Goal: Find specific page/section: Find specific page/section

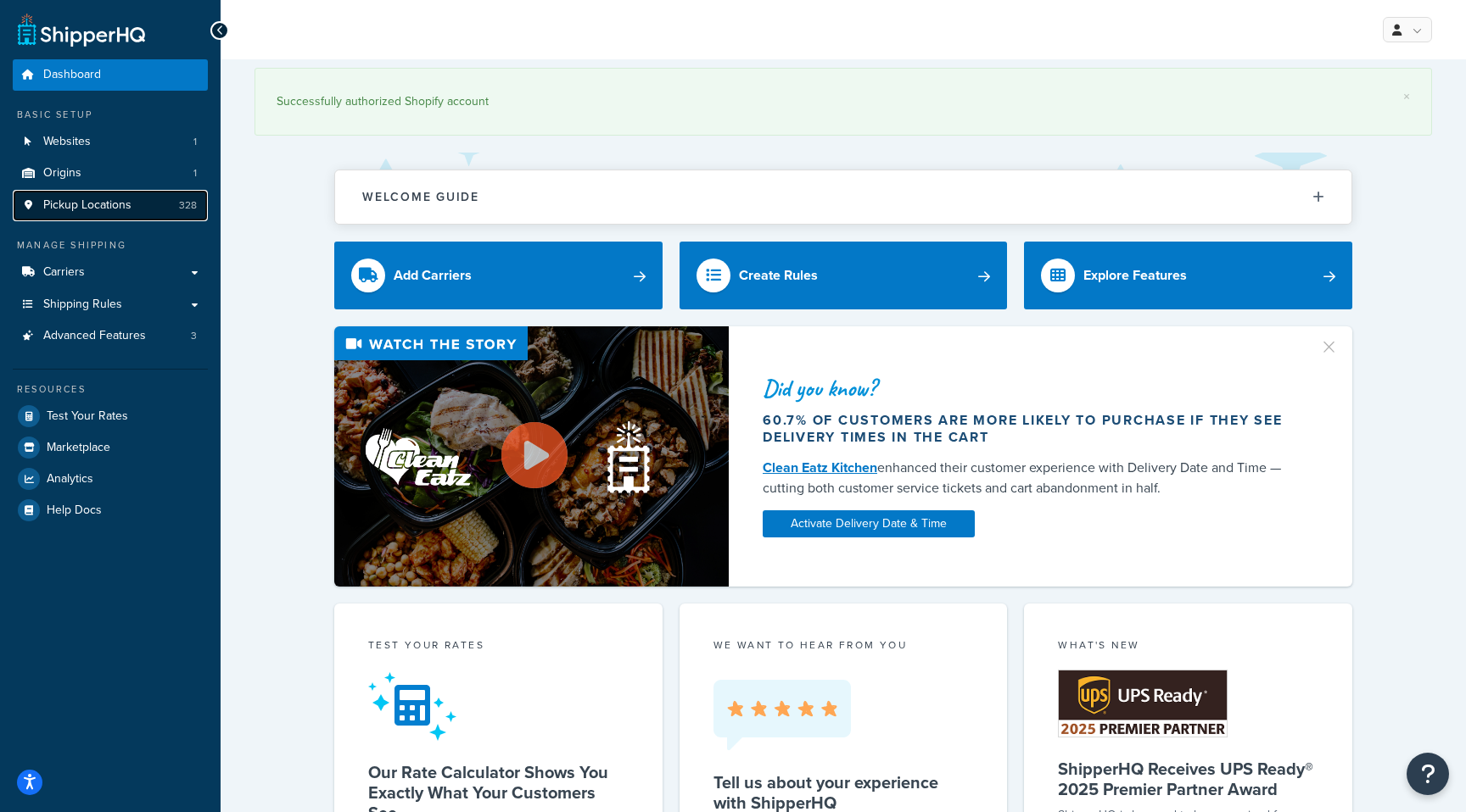
click at [83, 208] on span "Pickup Locations" at bounding box center [87, 205] width 88 height 14
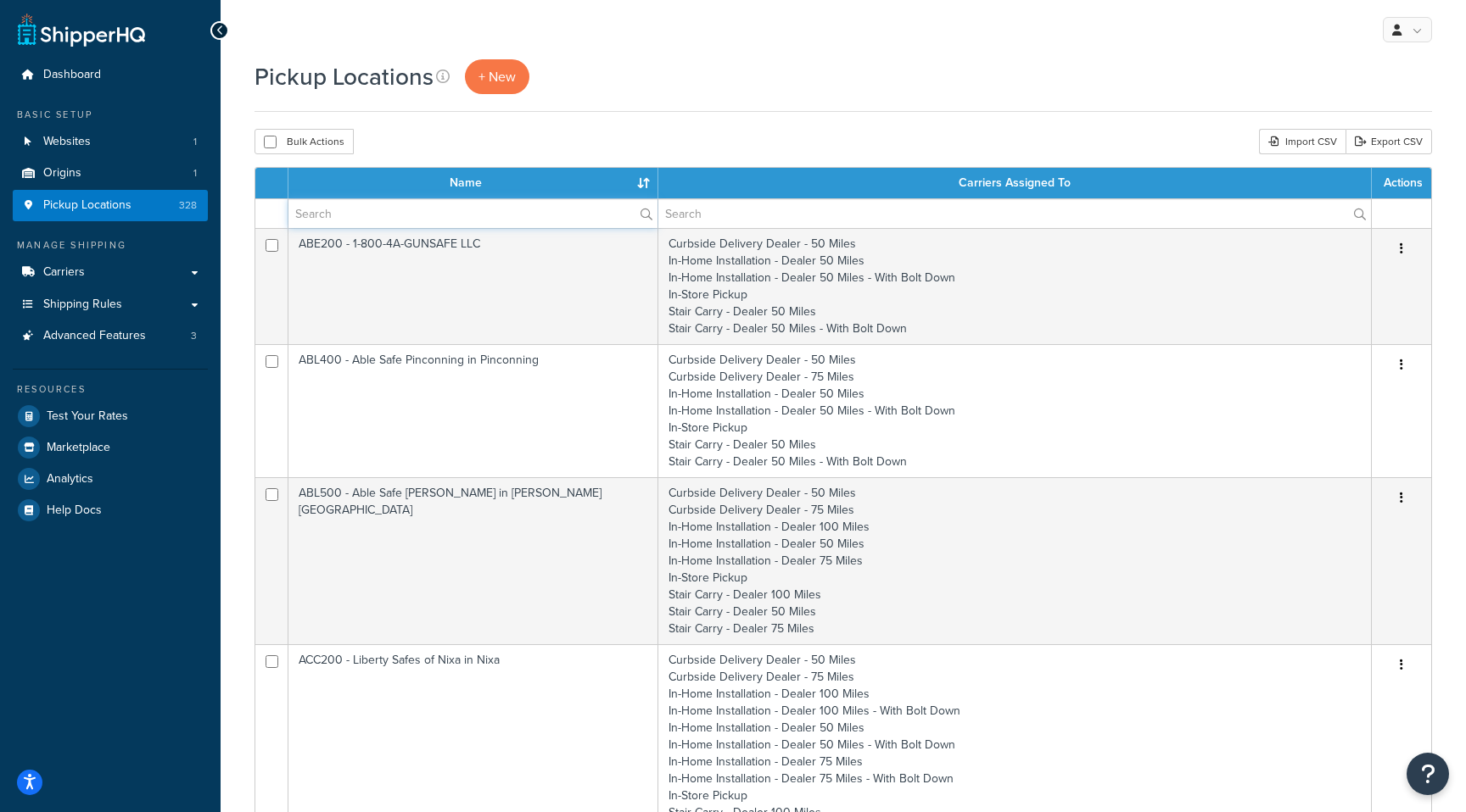
click at [474, 212] on input "text" at bounding box center [472, 214] width 369 height 29
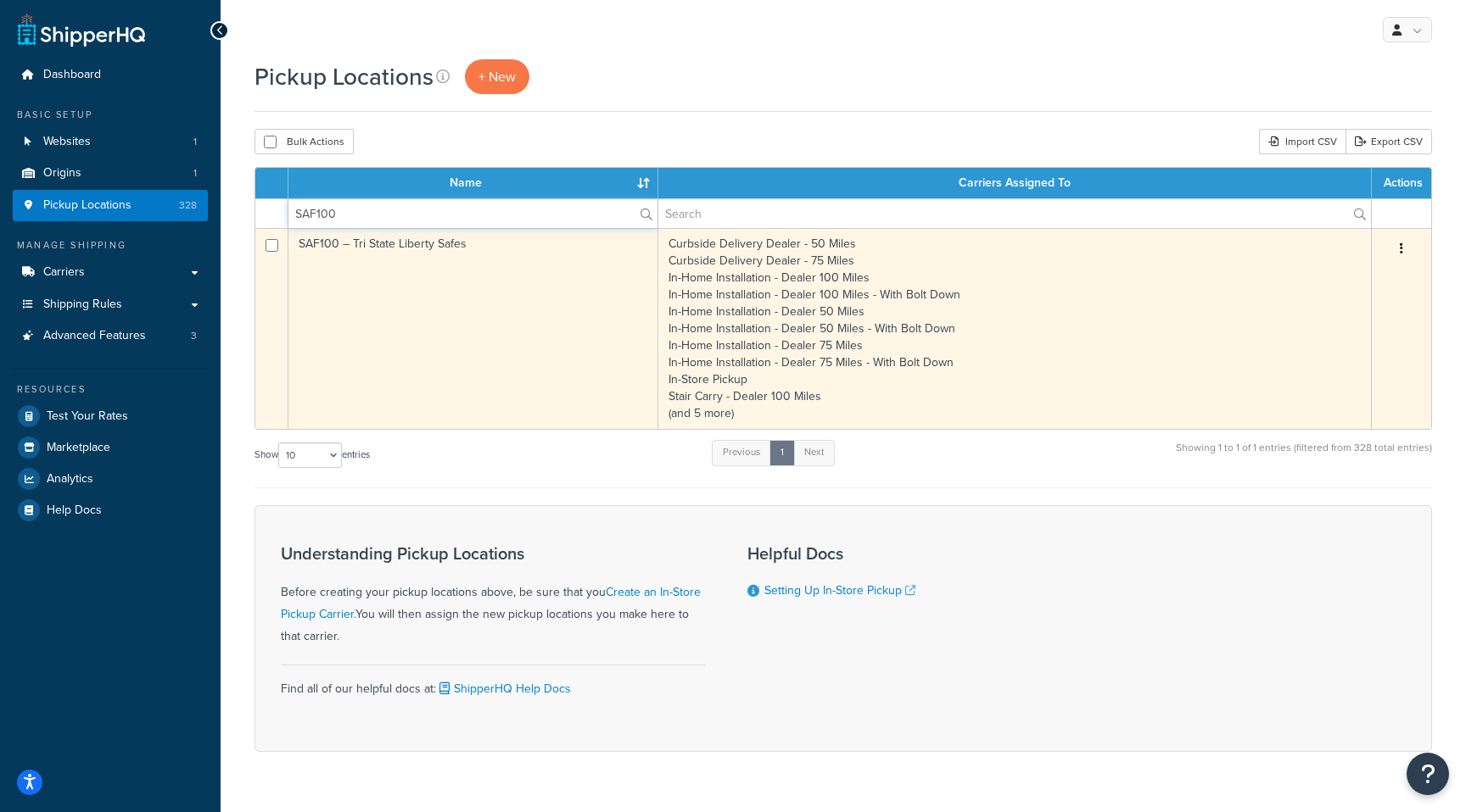
type input "SAF100"
click at [374, 244] on td "SAF100 – Tri State Liberty Safes" at bounding box center [473, 328] width 370 height 201
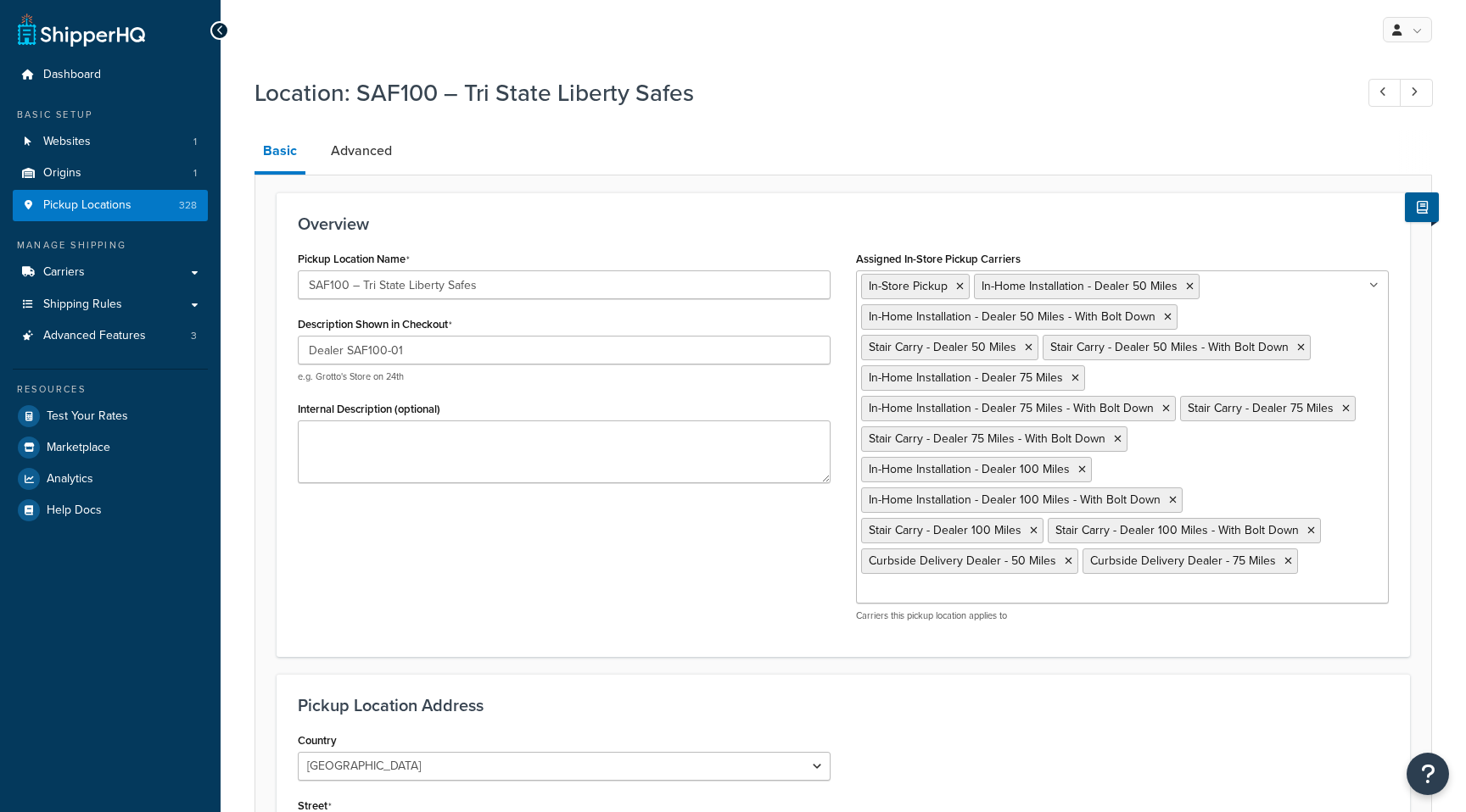
select select "8"
click at [82, 200] on span "Pickup Locations" at bounding box center [87, 205] width 88 height 14
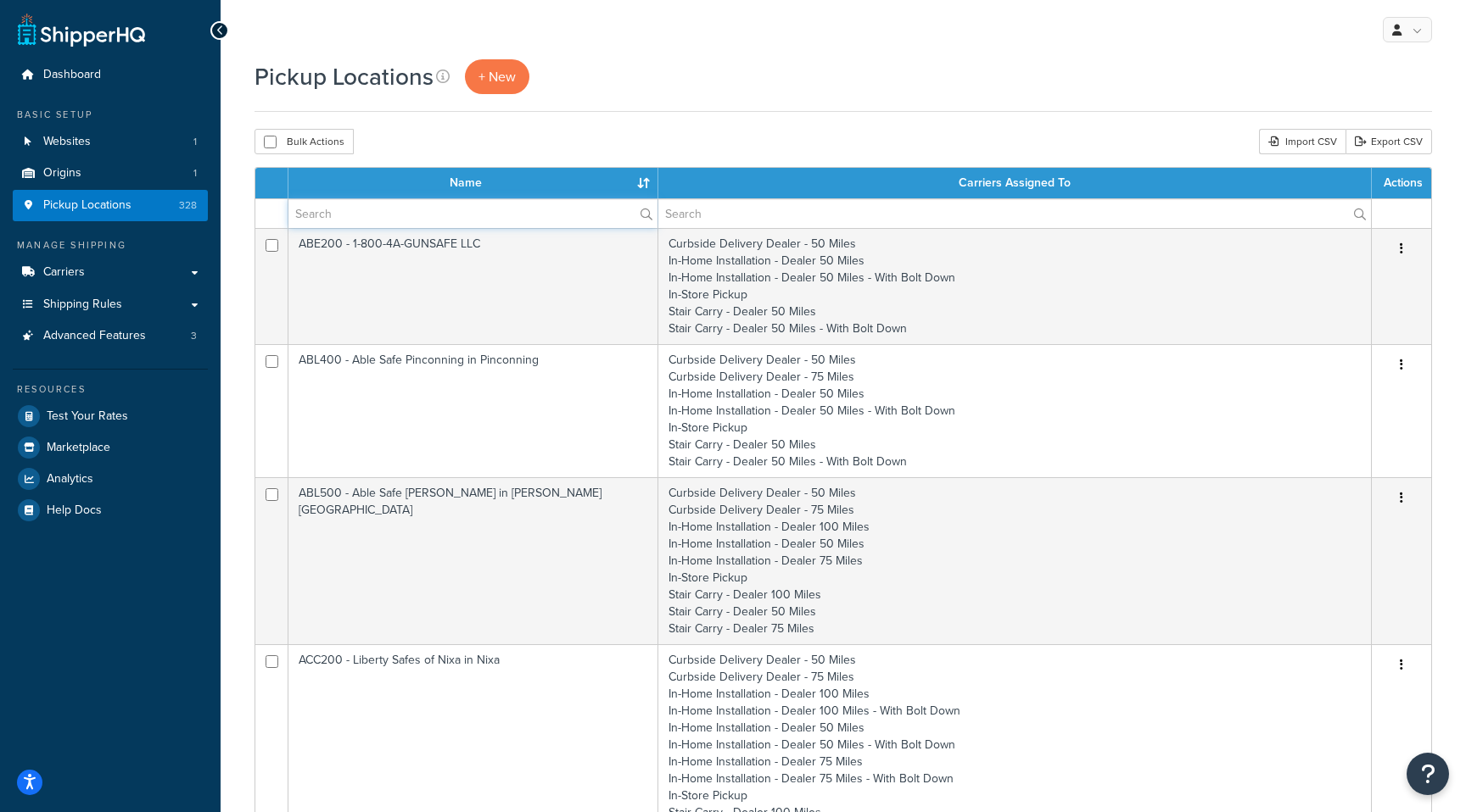
click at [493, 220] on input "text" at bounding box center [472, 214] width 369 height 29
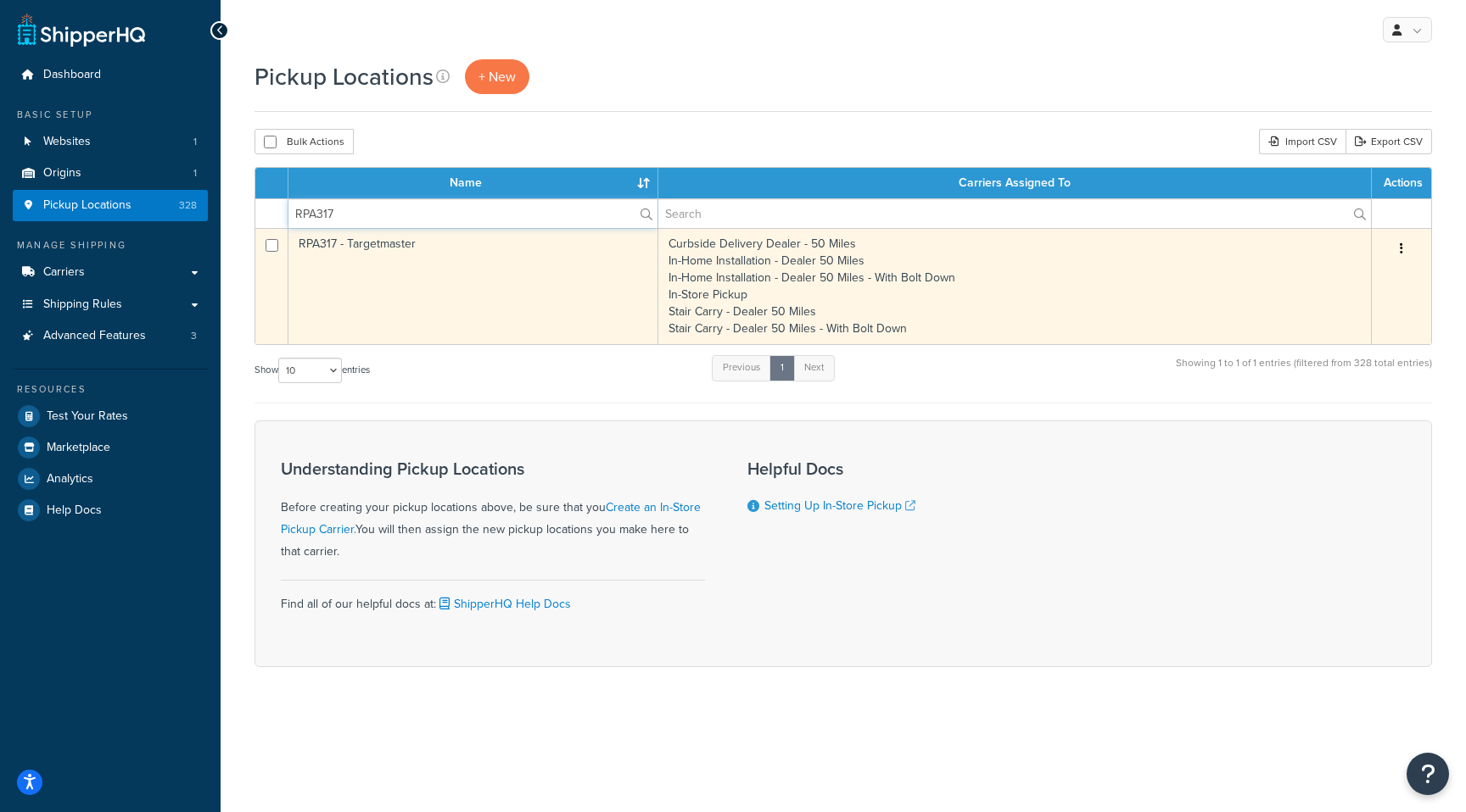
type input "RPA317"
click at [329, 242] on td "RPA317 - Targetmaster" at bounding box center [473, 285] width 370 height 116
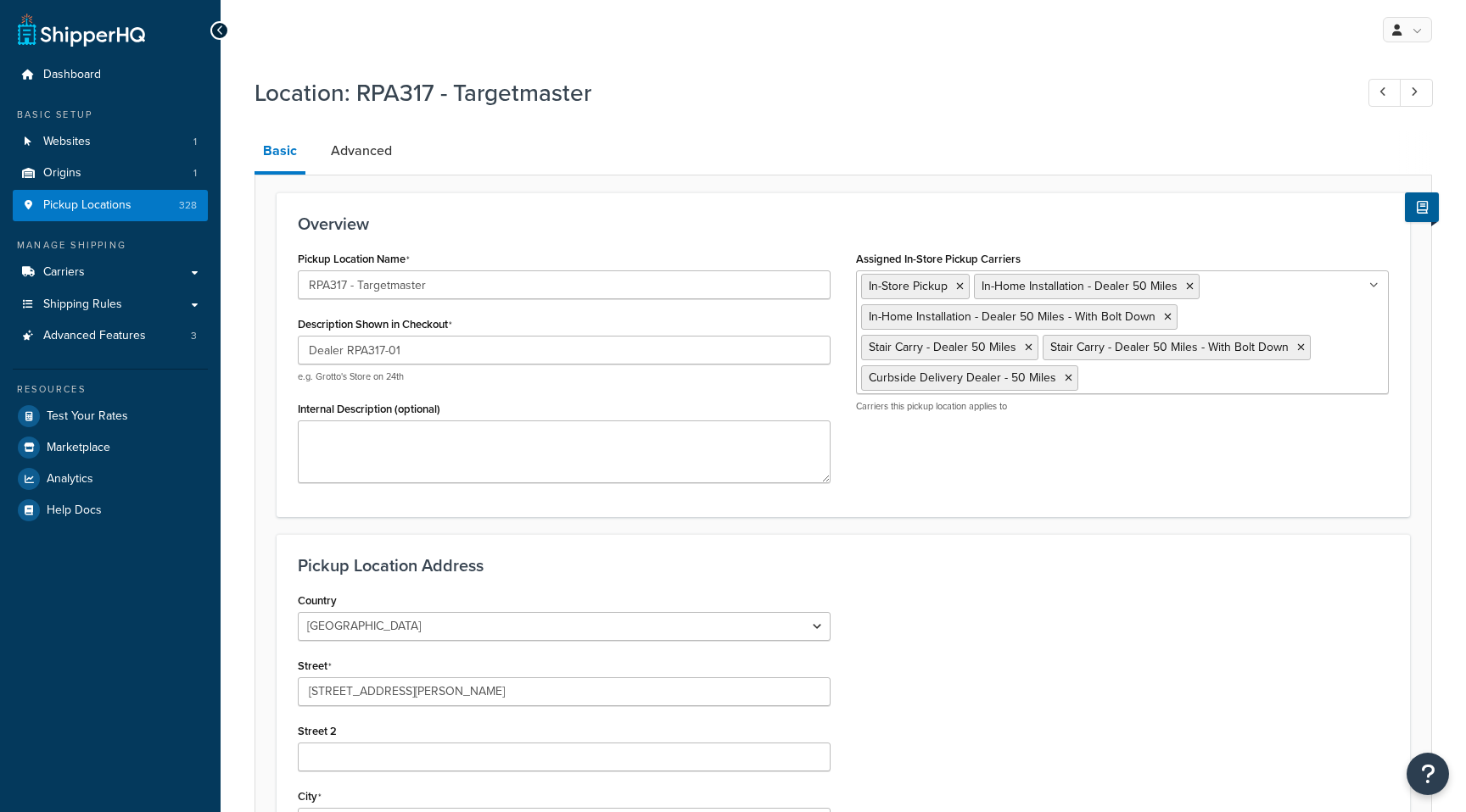
select select "38"
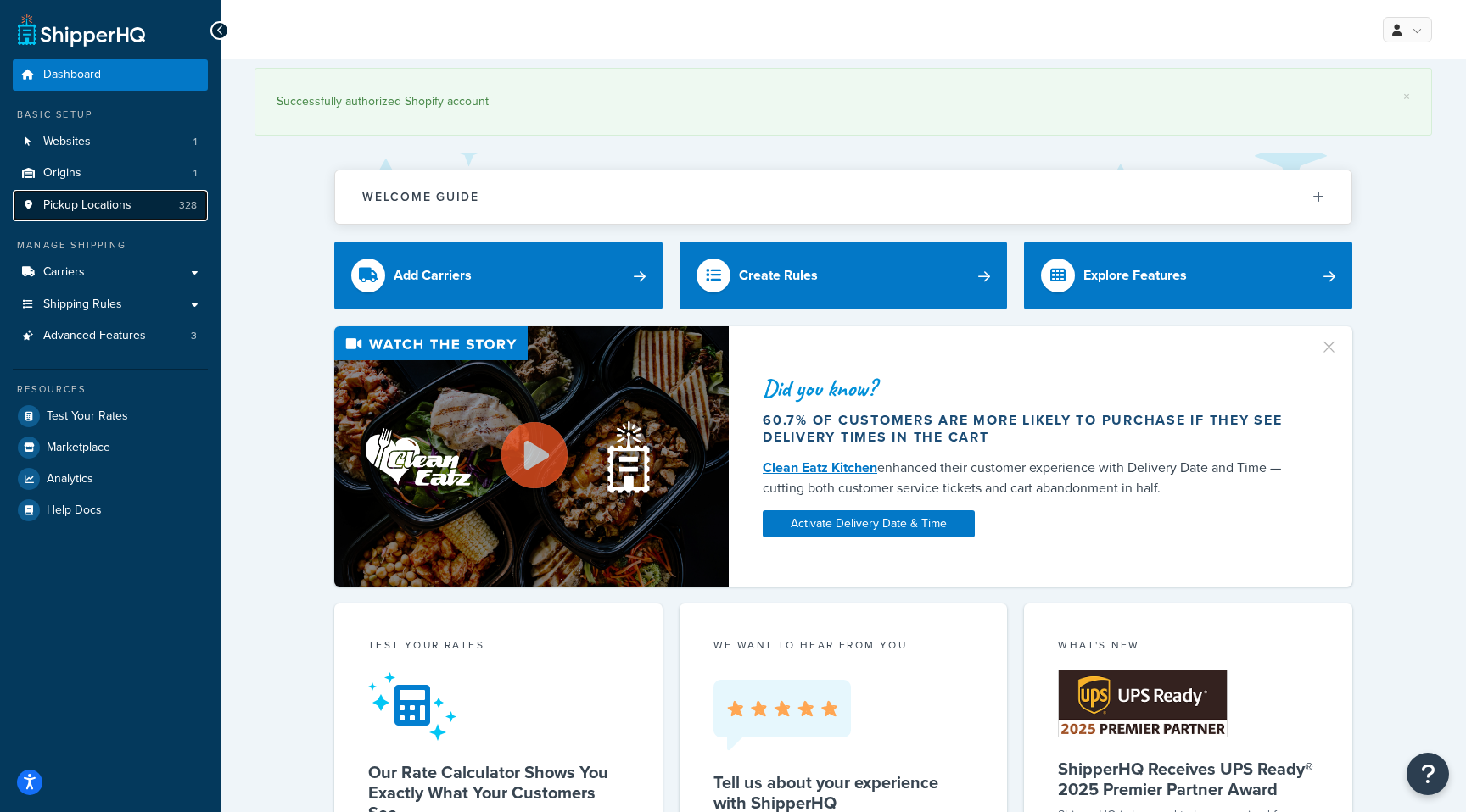
click at [92, 213] on span "Pickup Locations" at bounding box center [87, 205] width 88 height 14
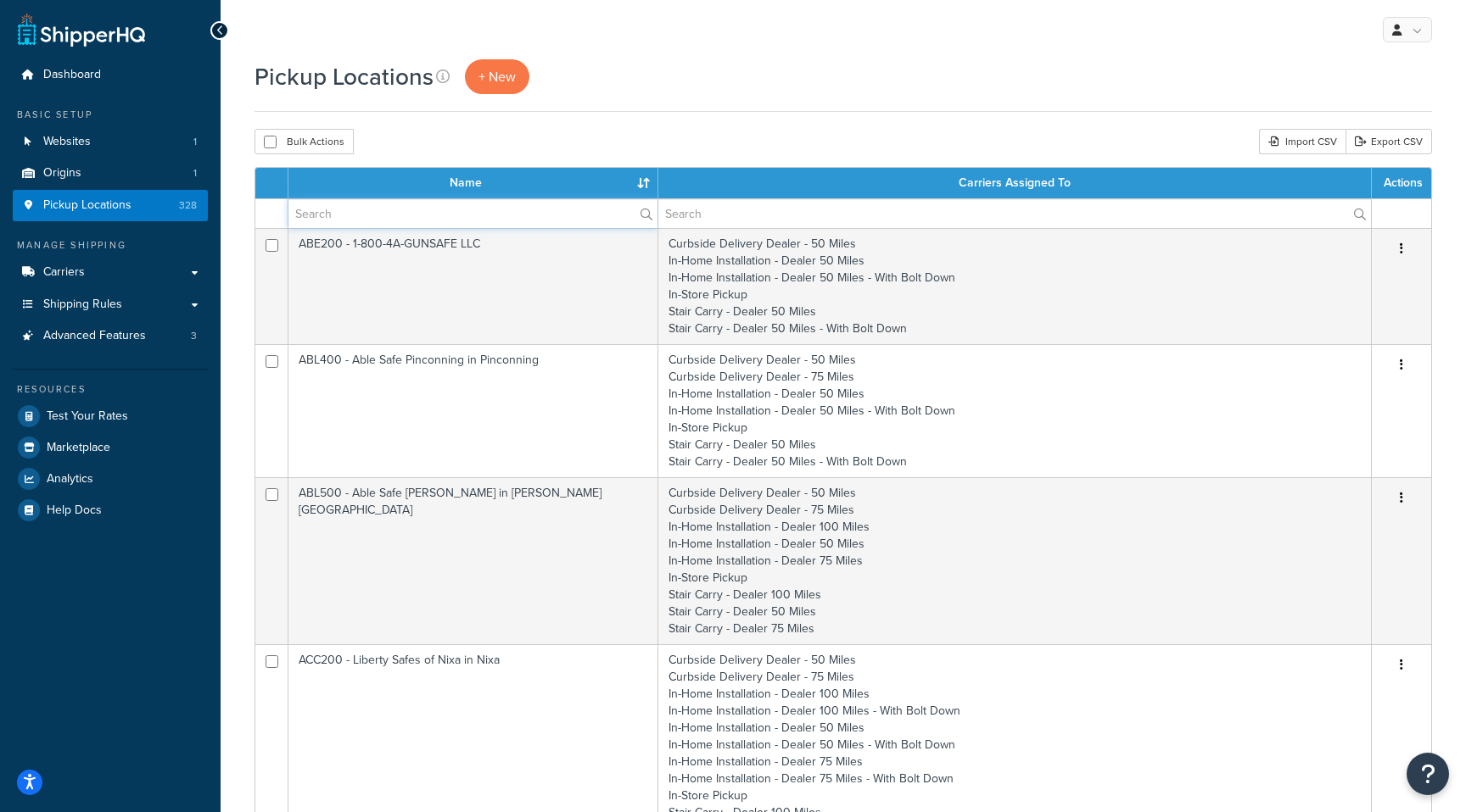
click at [356, 224] on input "text" at bounding box center [472, 214] width 369 height 29
paste input "RPA317"
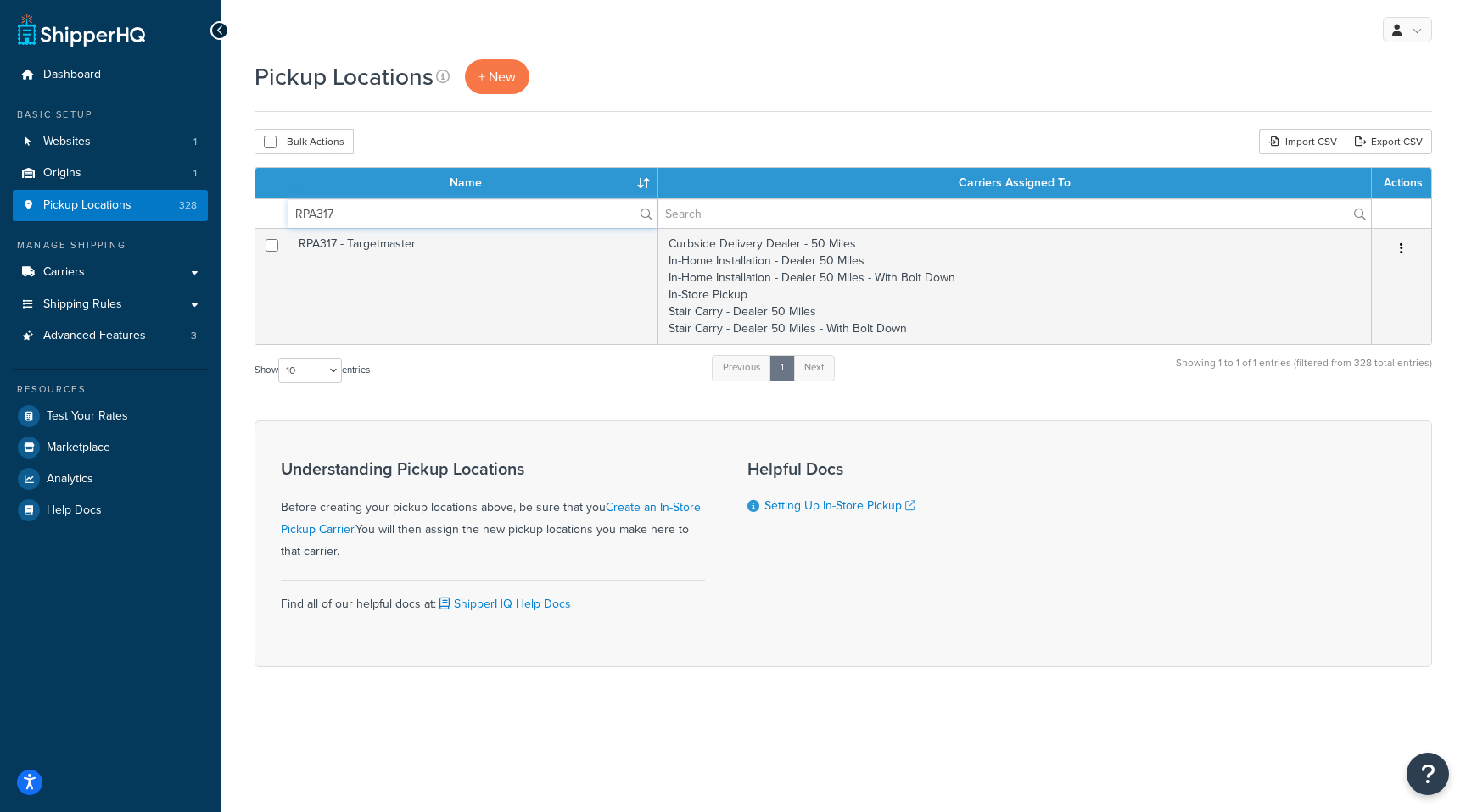
click at [367, 214] on input "RPA317" at bounding box center [472, 214] width 369 height 29
paste input "SAF100"
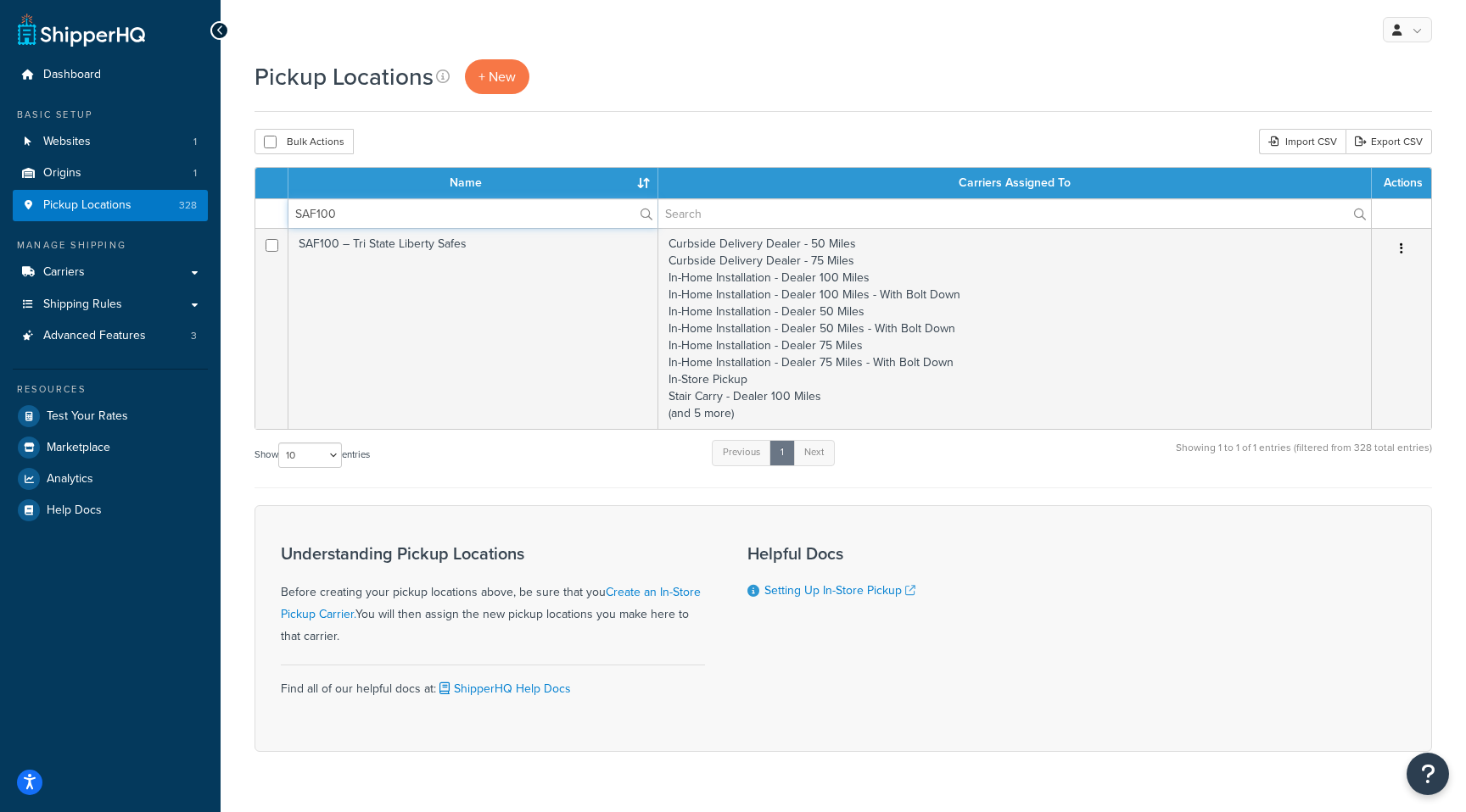
click at [333, 223] on input "SAF100" at bounding box center [472, 214] width 369 height 29
paste input "TTL125"
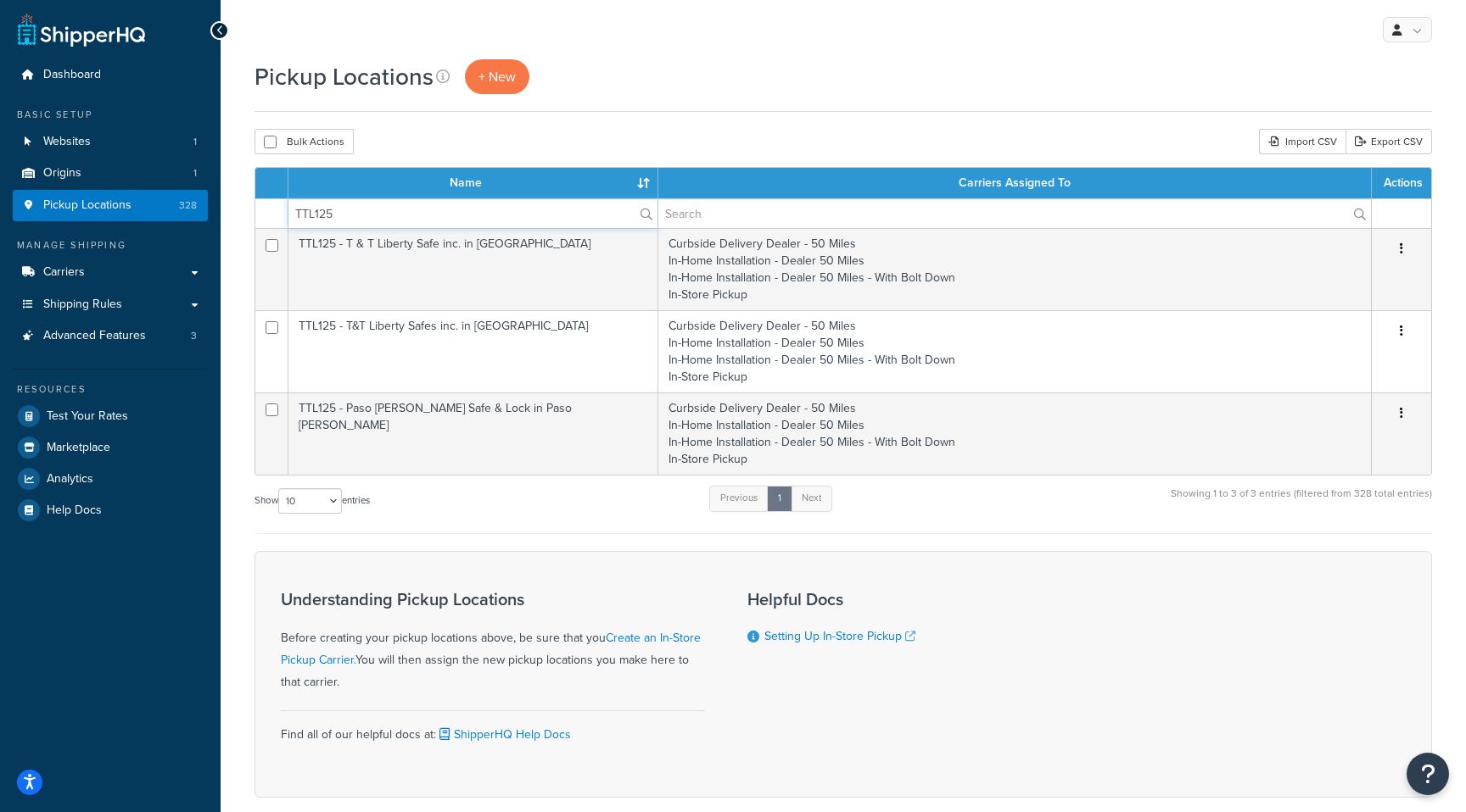
type input "TTL125"
click at [442, 520] on div "Show 10 15 25 50 100 1000 entries Previous 1 Next Showing 1 to 3 of 3 entries (…" at bounding box center [842, 509] width 1177 height 50
click at [1416, 762] on button "Open Resource Center" at bounding box center [1428, 774] width 47 height 47
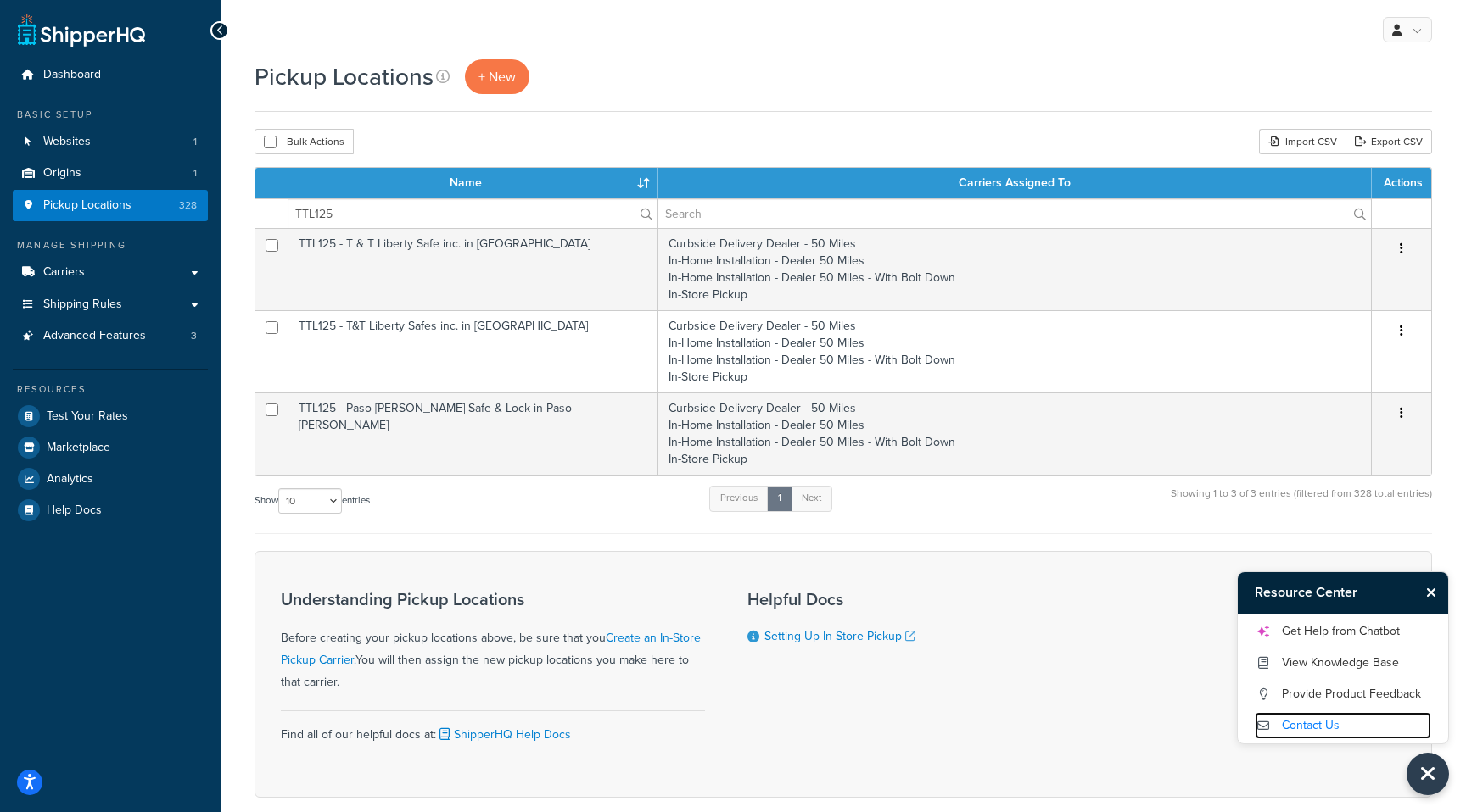
click at [1296, 732] on link "Contact Us" at bounding box center [1342, 726] width 177 height 27
